Goal: Task Accomplishment & Management: Manage account settings

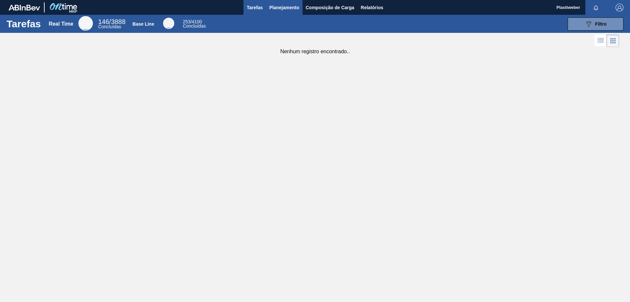
click at [296, 0] on button "Planejamento" at bounding box center [284, 7] width 36 height 15
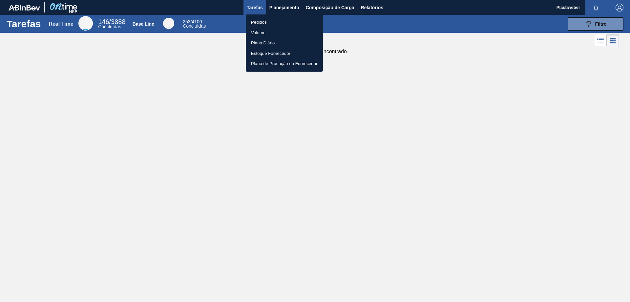
click at [267, 21] on li "Pedidos" at bounding box center [284, 22] width 77 height 11
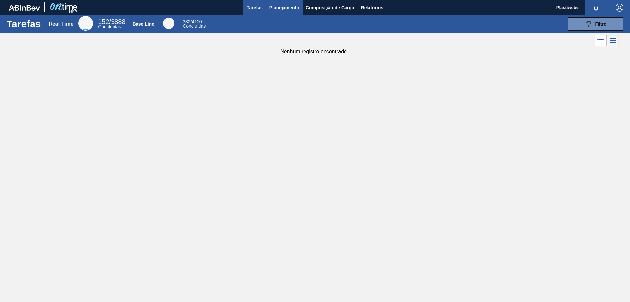
click at [293, 0] on button "Planejamento" at bounding box center [284, 7] width 36 height 15
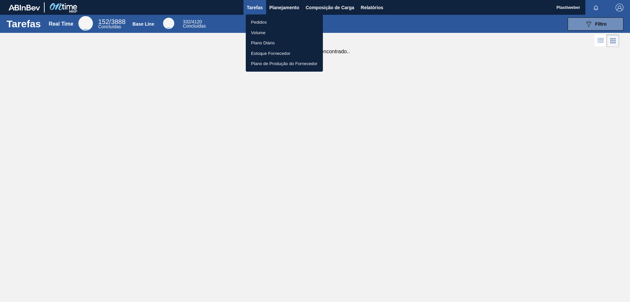
click at [269, 19] on li "Pedidos" at bounding box center [284, 22] width 77 height 11
